Goal: Transaction & Acquisition: Subscribe to service/newsletter

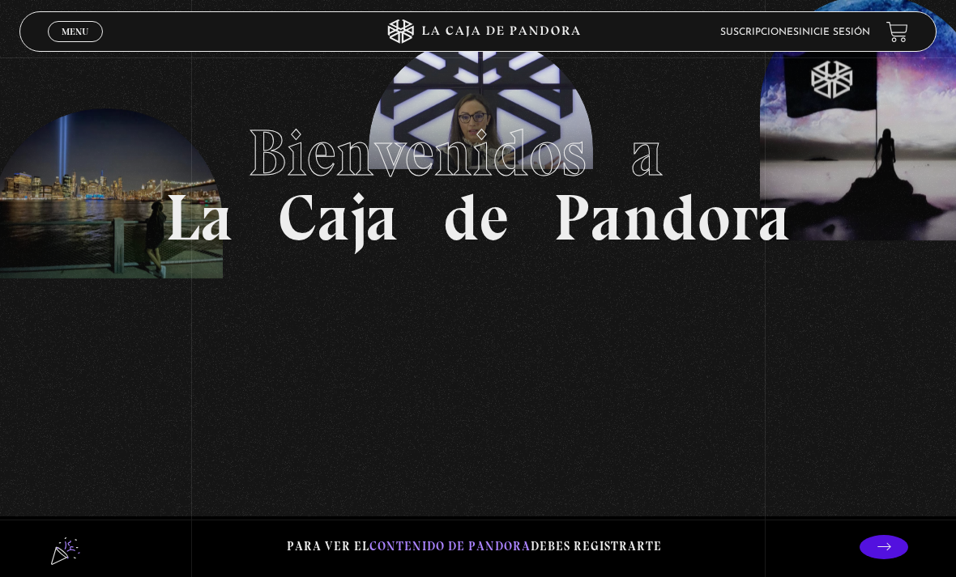
scroll to position [108, 0]
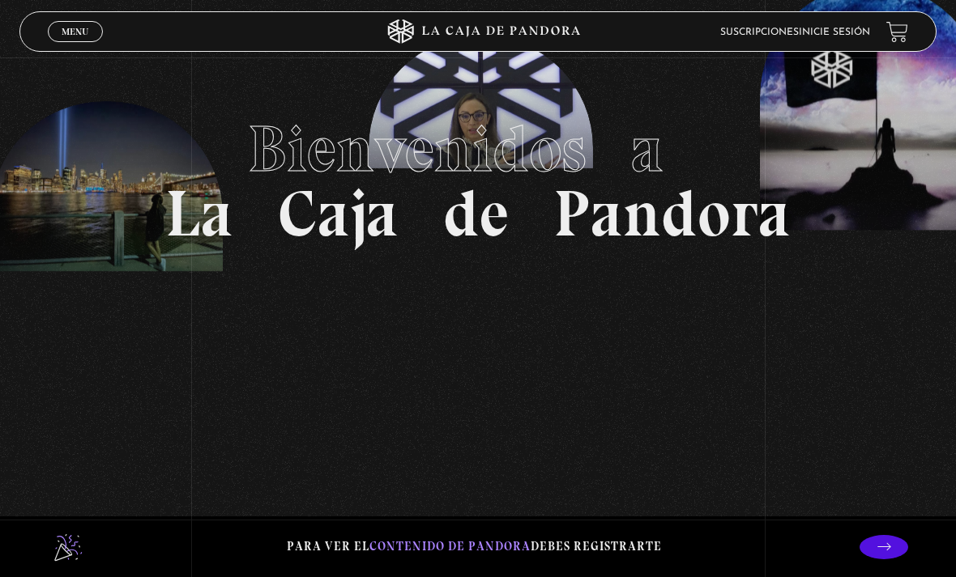
click at [77, 32] on span "Menu" at bounding box center [75, 32] width 27 height 10
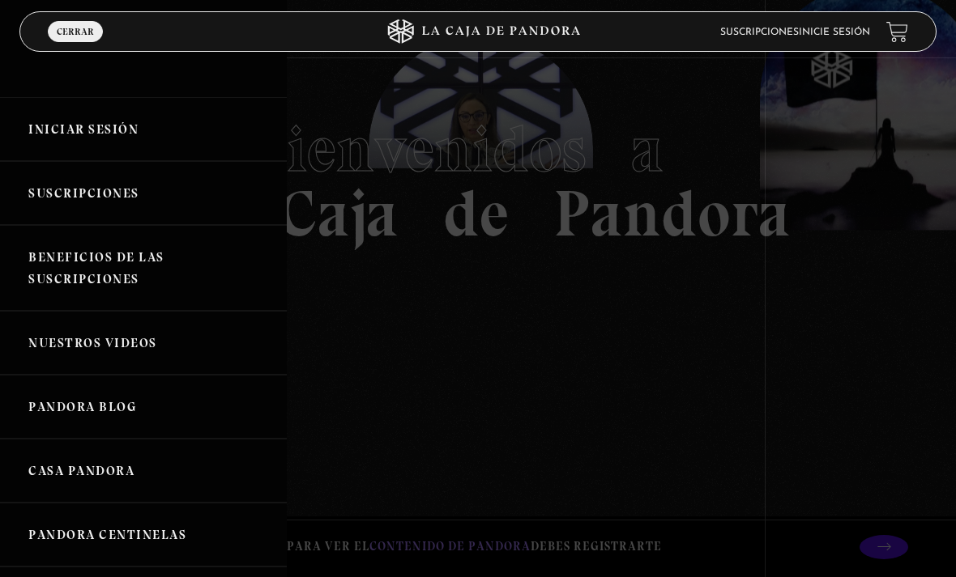
click at [111, 139] on link "Iniciar Sesión" at bounding box center [143, 129] width 287 height 64
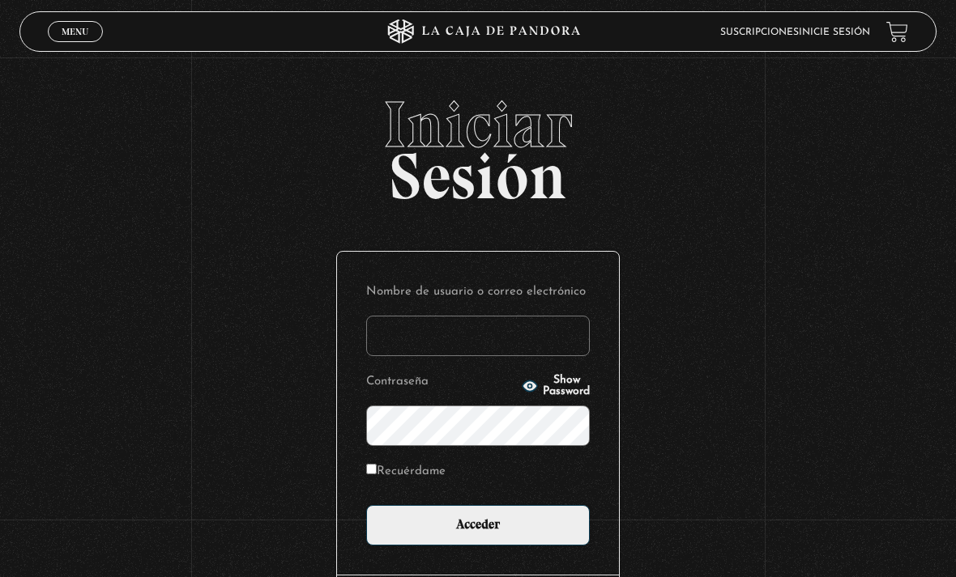
type input "heraaldyy"
click at [478, 534] on input "Acceder" at bounding box center [477, 525] width 223 height 40
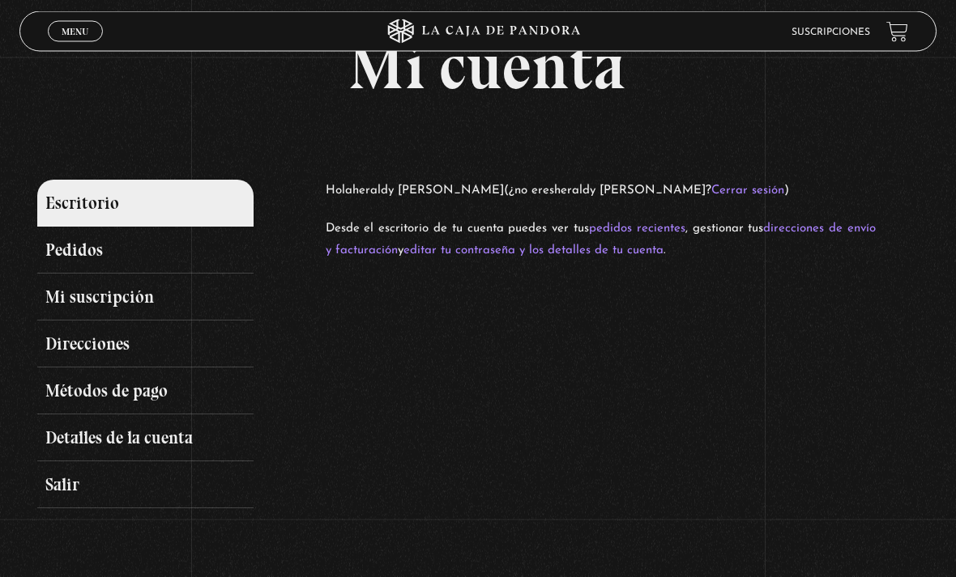
scroll to position [53, 0]
click at [215, 300] on link "Mi suscripción" at bounding box center [144, 297] width 215 height 47
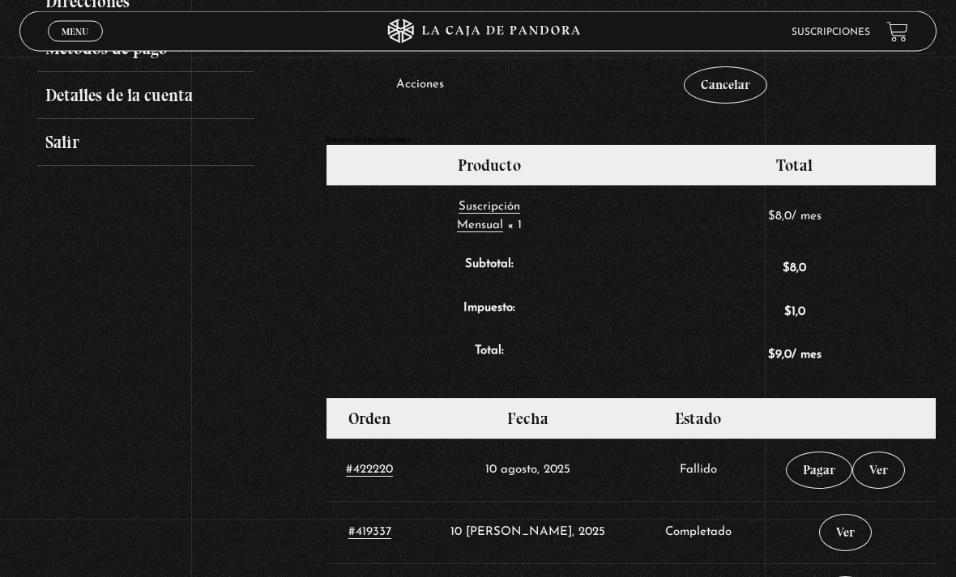
scroll to position [398, 0]
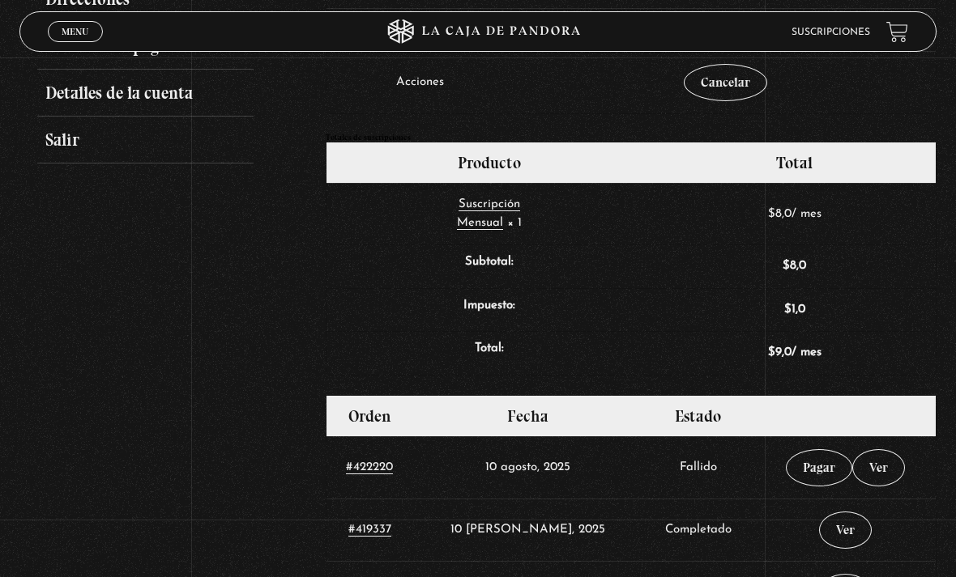
click at [809, 480] on link "Pagar" at bounding box center [818, 467] width 66 height 37
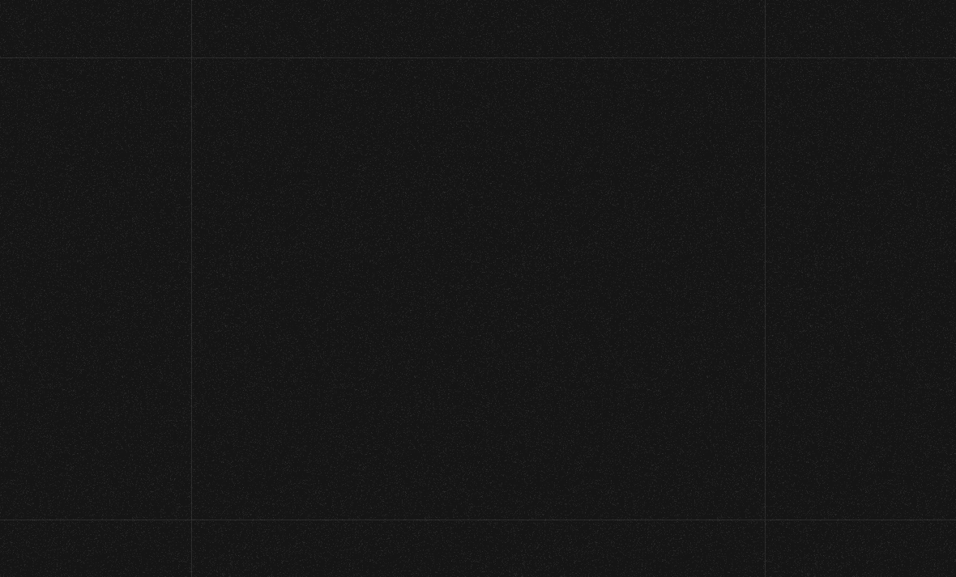
select select "CR-SJ"
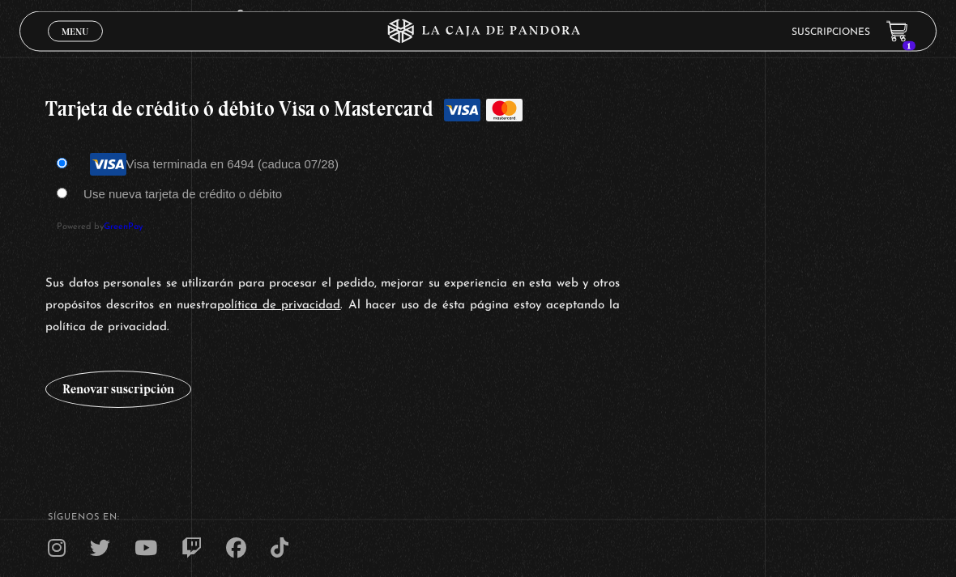
scroll to position [1329, 0]
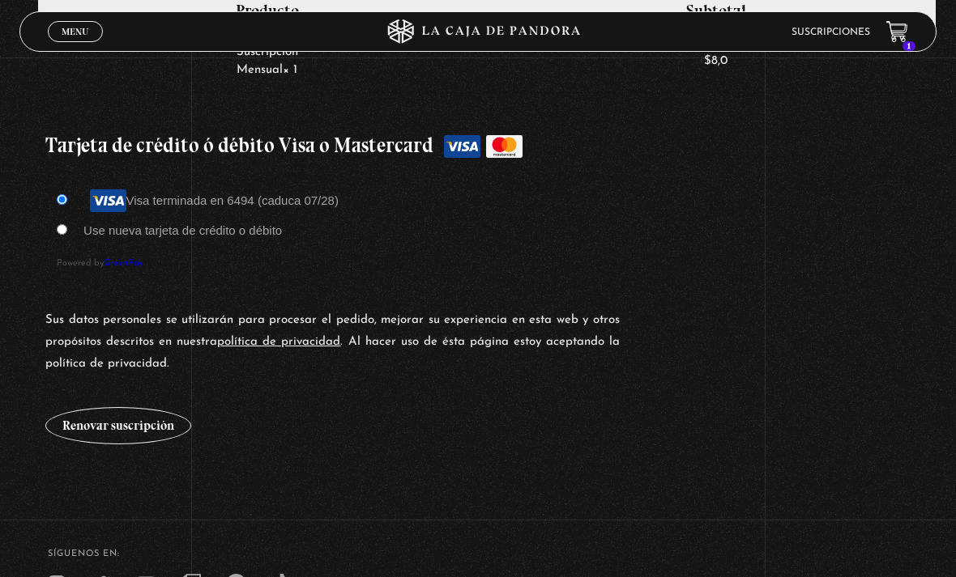
click at [137, 445] on button "Renovar suscripción" at bounding box center [118, 425] width 146 height 37
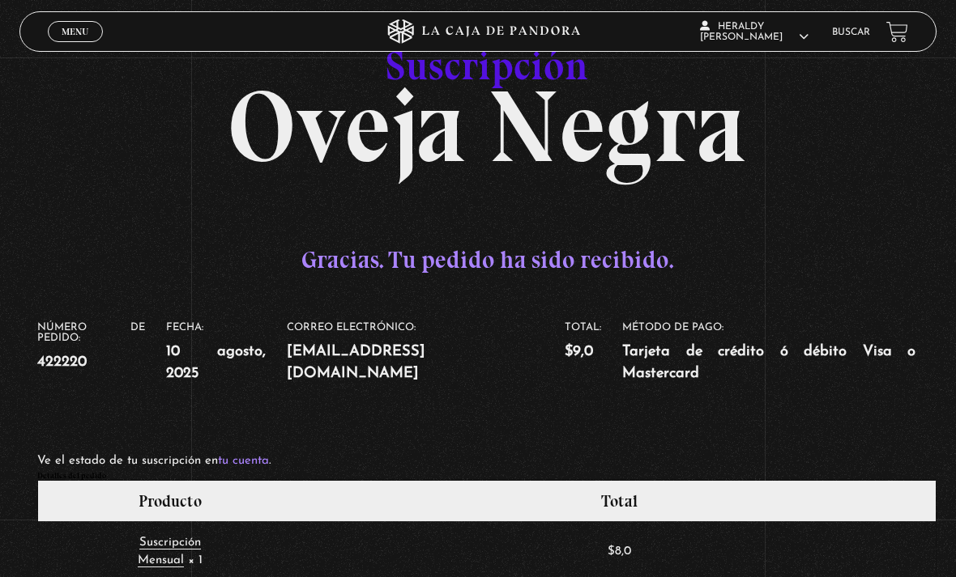
scroll to position [79, 0]
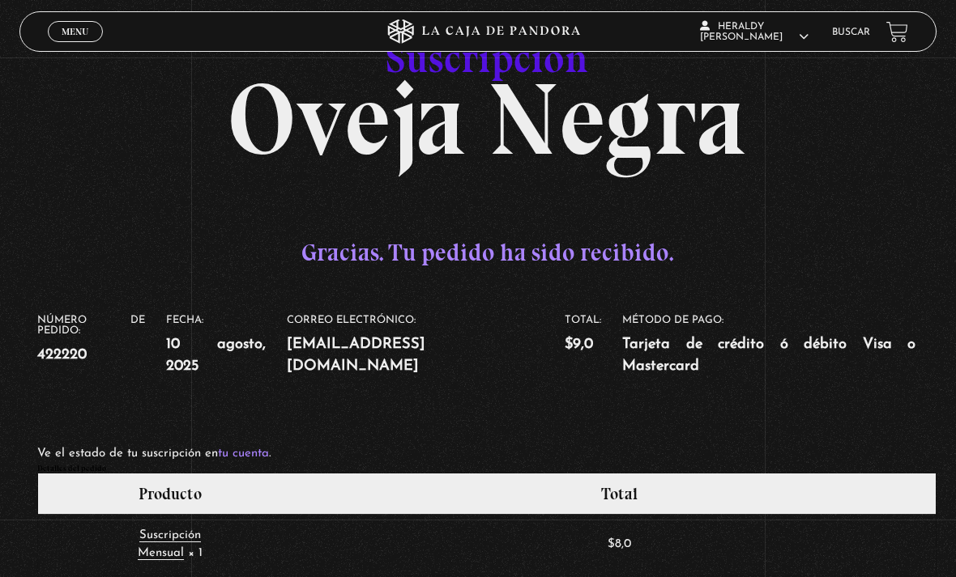
click at [85, 41] on span "Cerrar" at bounding box center [76, 45] width 38 height 11
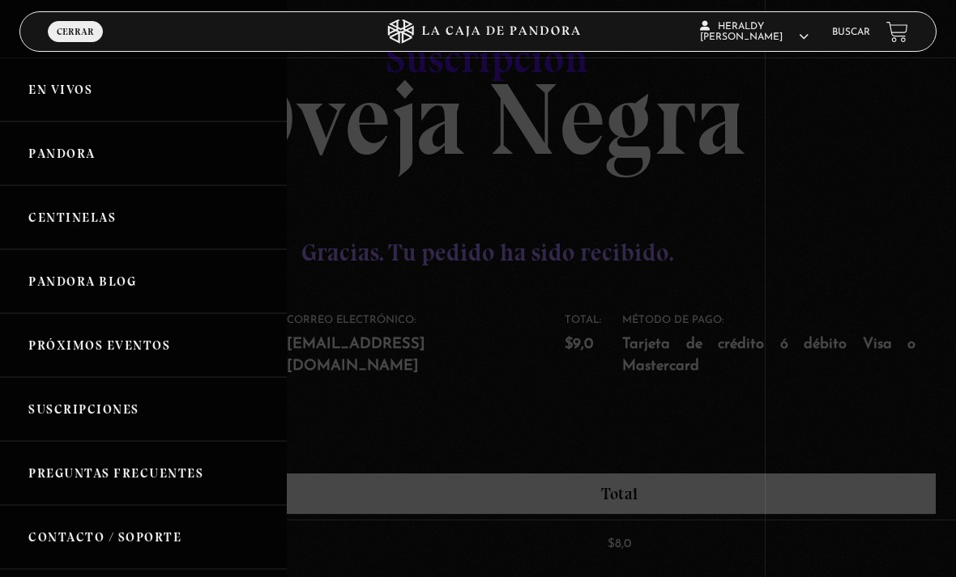
click at [168, 96] on link "En vivos" at bounding box center [143, 89] width 287 height 64
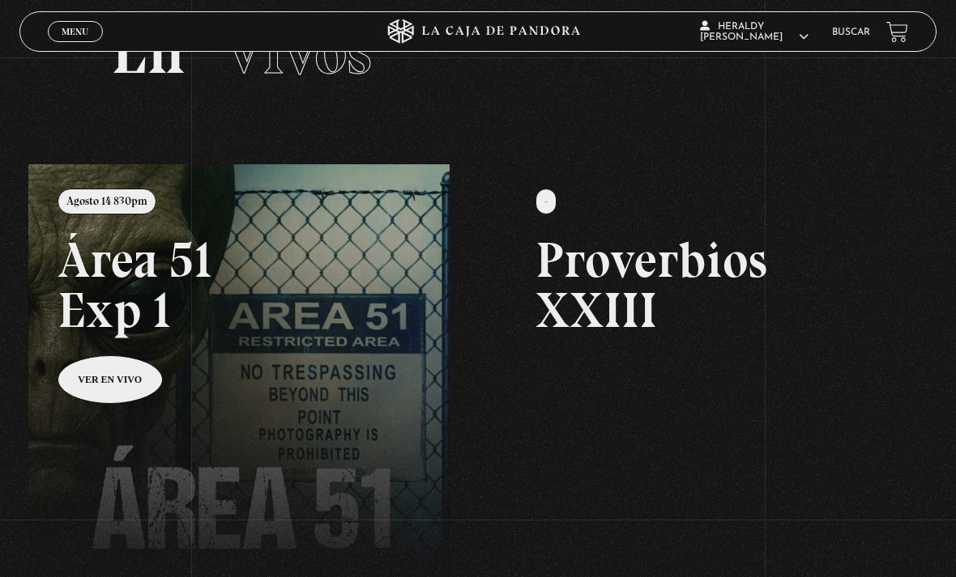
scroll to position [80, 0]
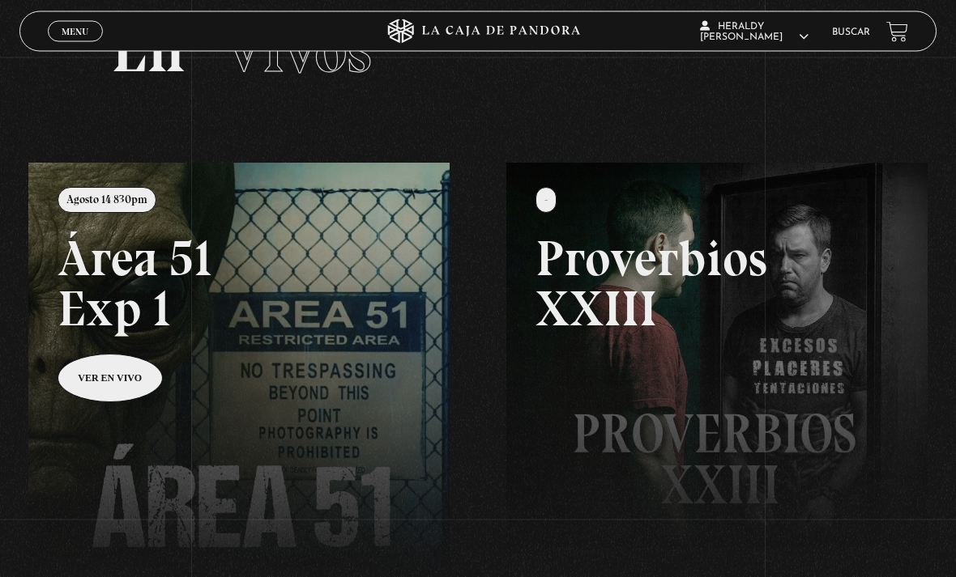
click at [128, 395] on link at bounding box center [506, 452] width 956 height 577
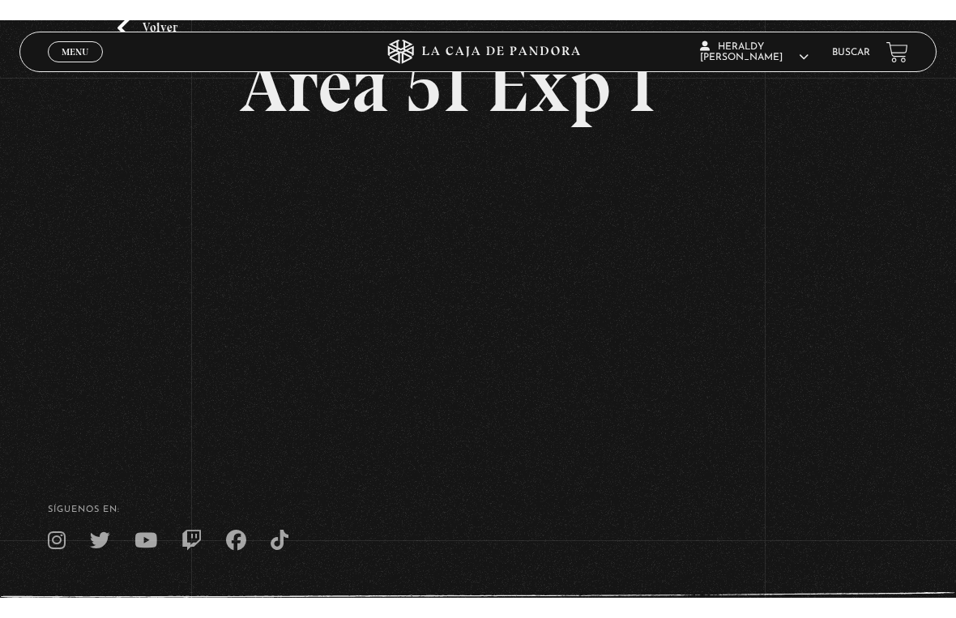
scroll to position [19, 0]
